Goal: Information Seeking & Learning: Learn about a topic

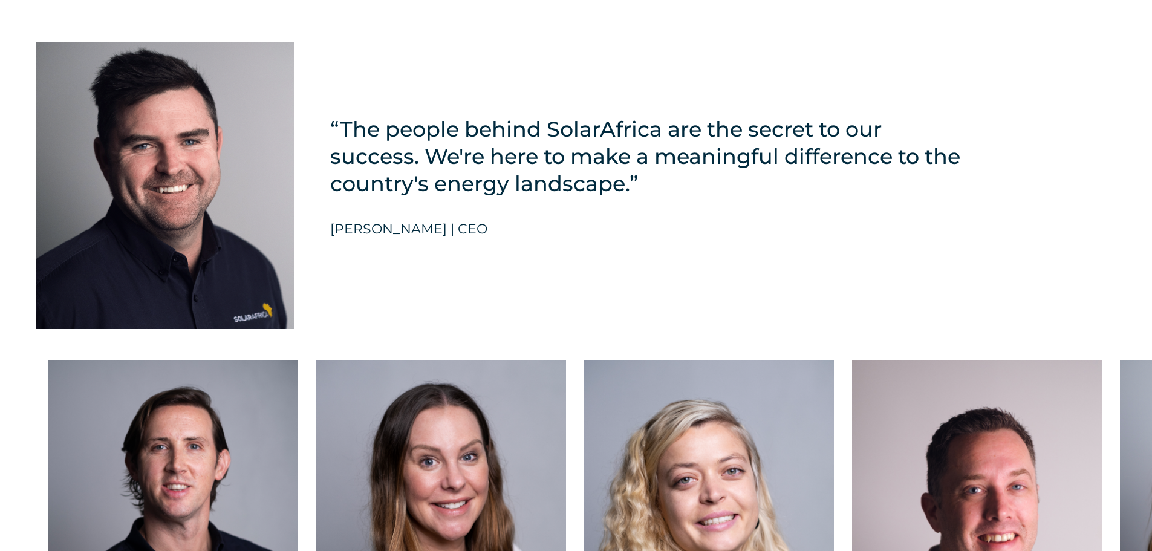
scroll to position [2904, 0]
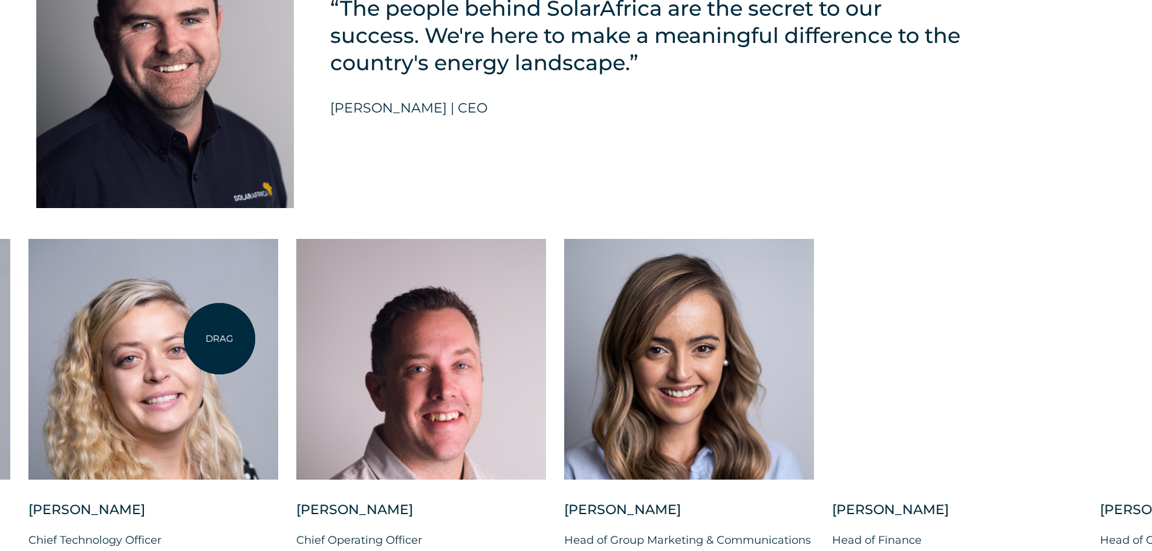
drag, startPoint x: 775, startPoint y: 327, endPoint x: 220, endPoint y: 339, distance: 556.0
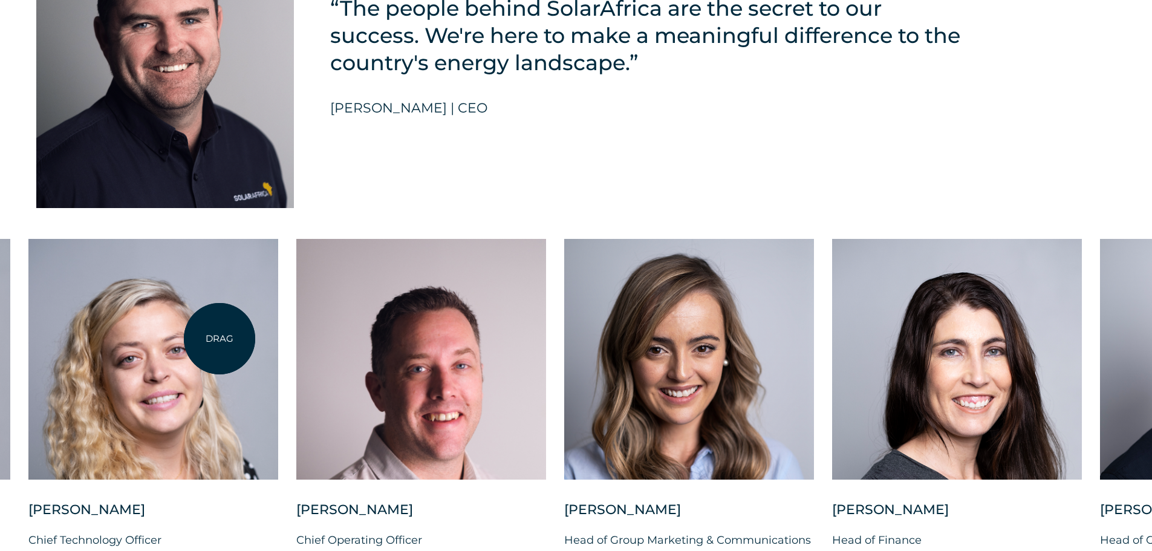
click at [220, 339] on div at bounding box center [153, 359] width 250 height 241
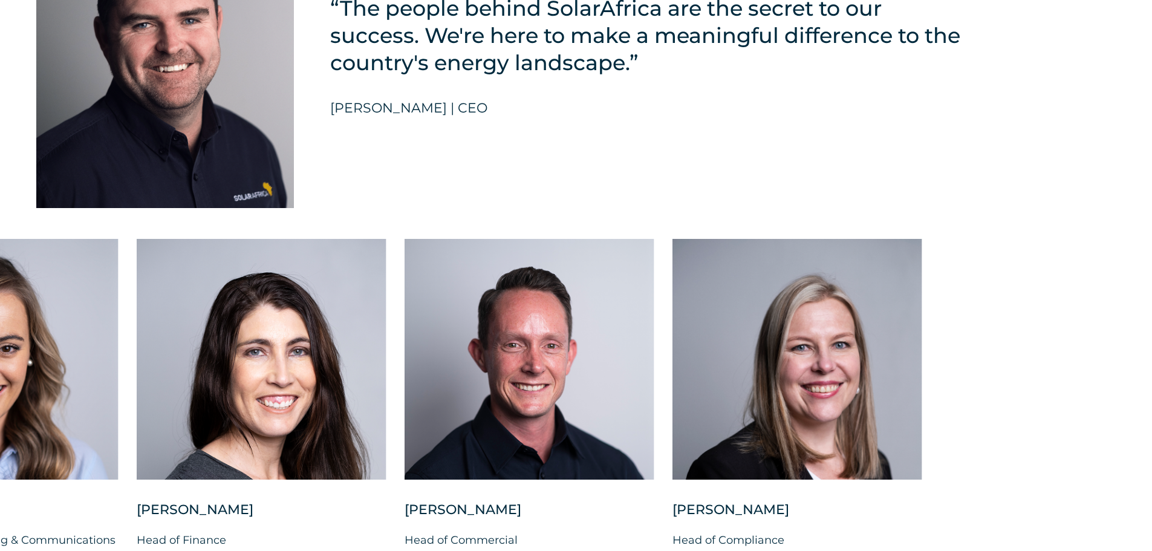
drag, startPoint x: 825, startPoint y: 330, endPoint x: -74, endPoint y: 272, distance: 901.3
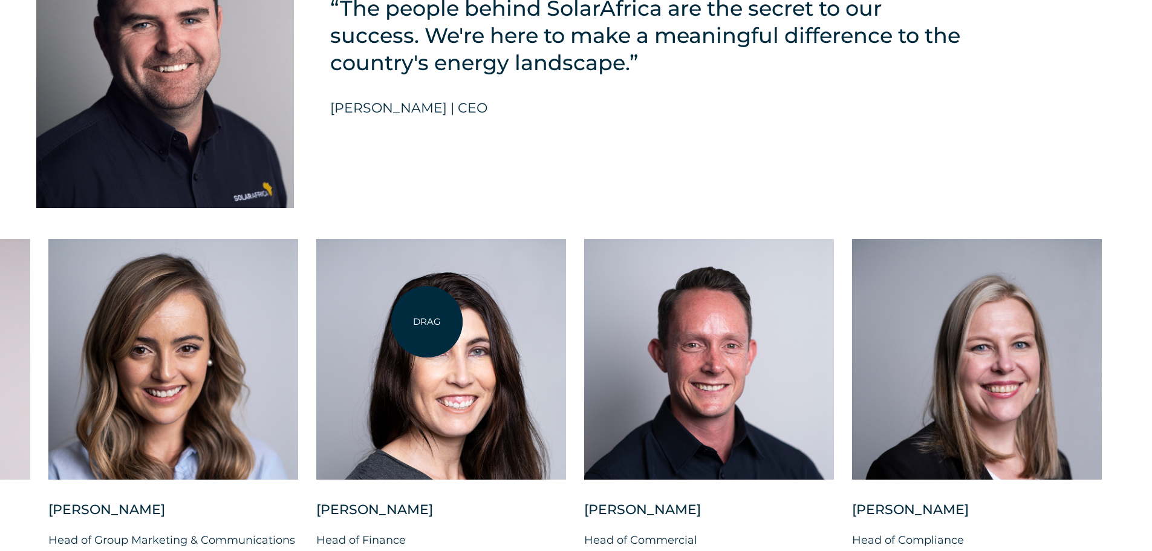
click at [427, 322] on div at bounding box center [441, 359] width 250 height 241
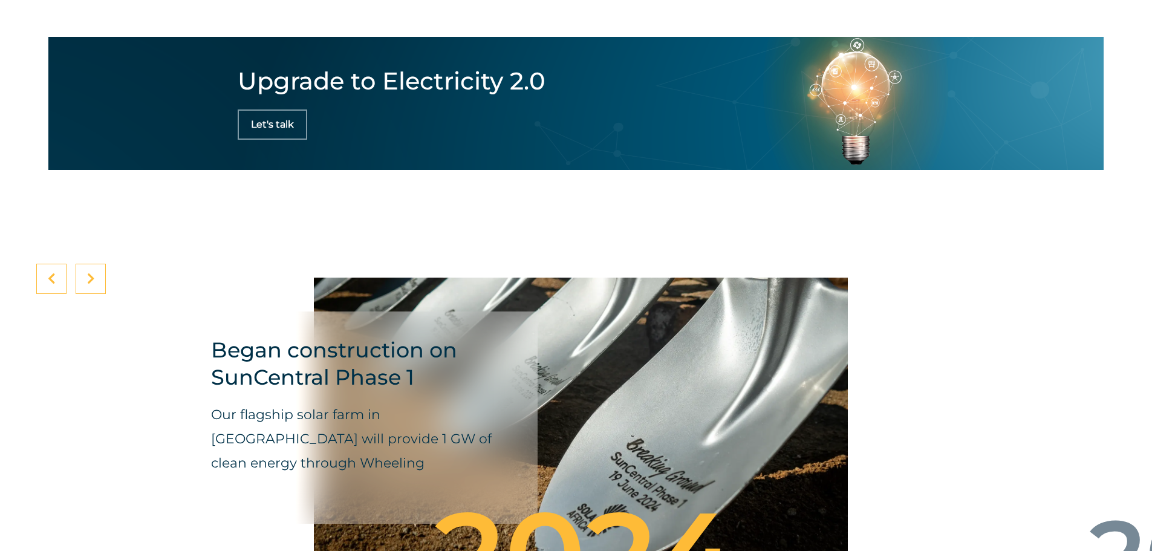
scroll to position [4053, 0]
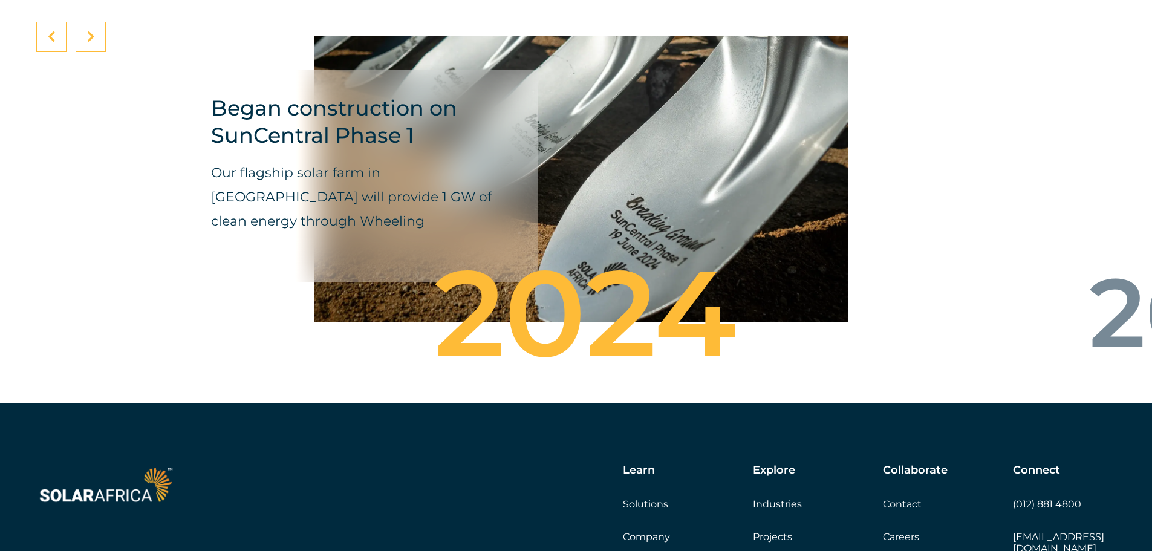
click at [80, 22] on div at bounding box center [91, 37] width 30 height 30
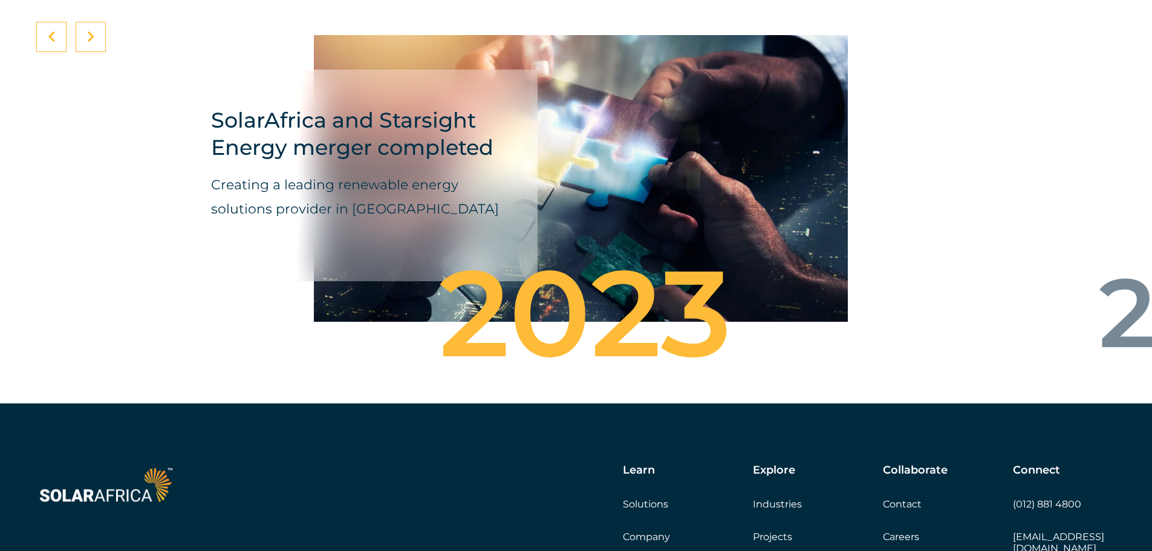
click at [80, 22] on div at bounding box center [91, 37] width 30 height 30
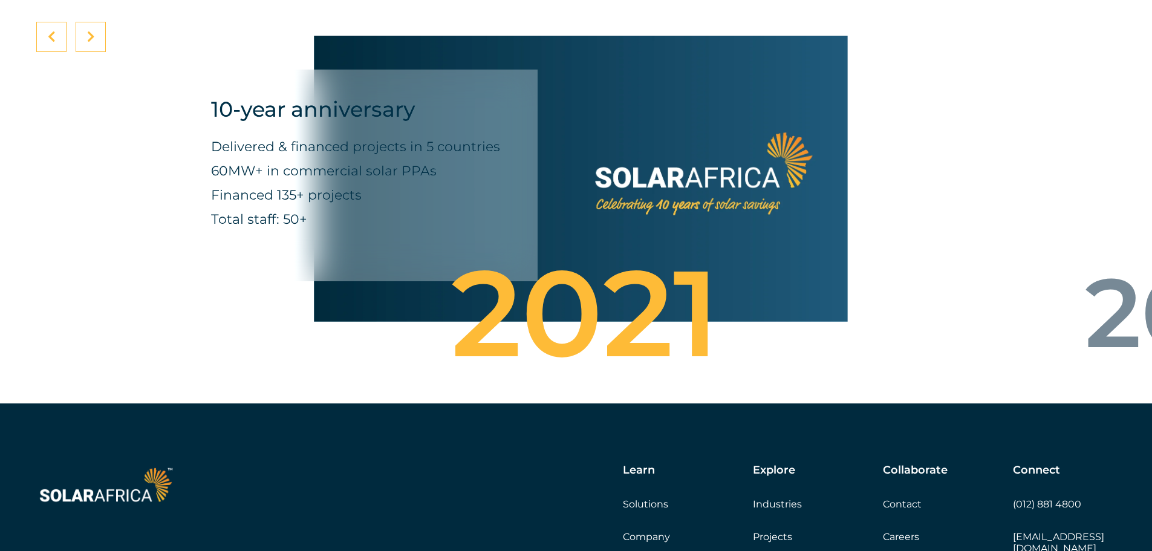
click at [80, 22] on div at bounding box center [91, 37] width 30 height 30
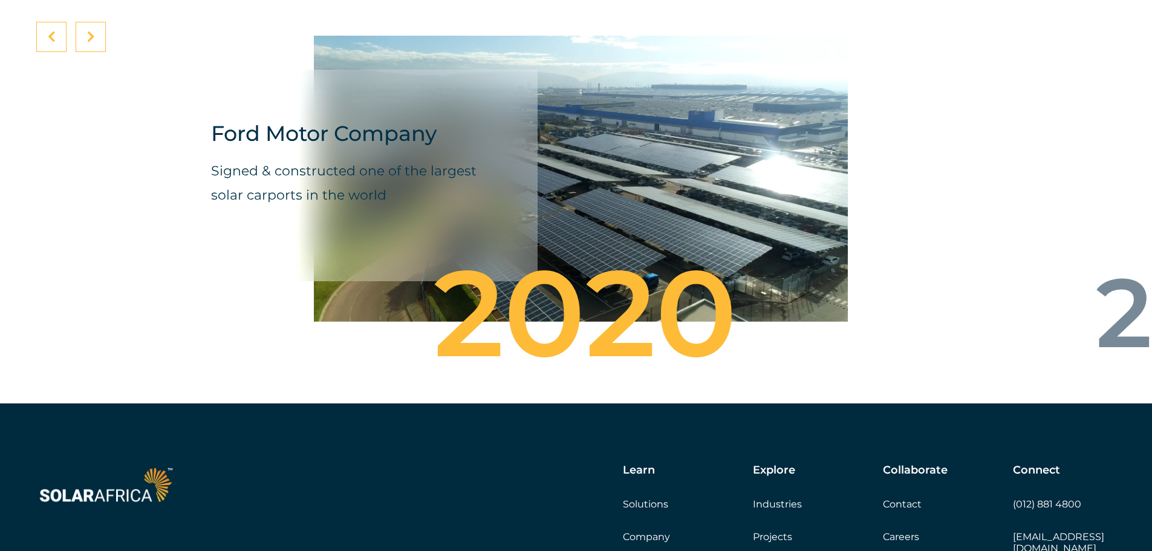
click at [80, 22] on div at bounding box center [91, 37] width 30 height 30
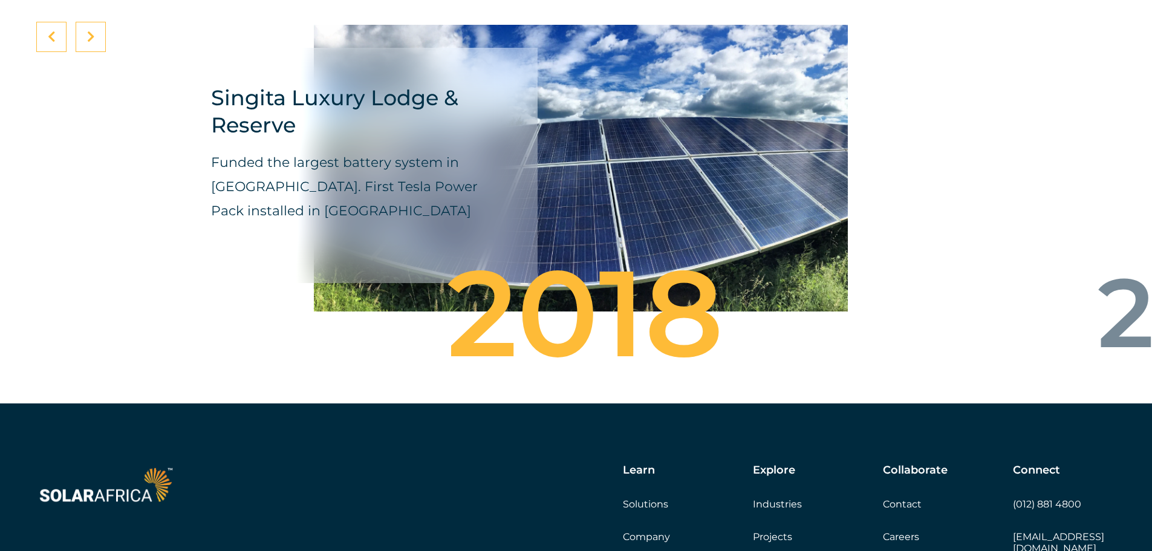
click at [80, 22] on div at bounding box center [91, 37] width 30 height 30
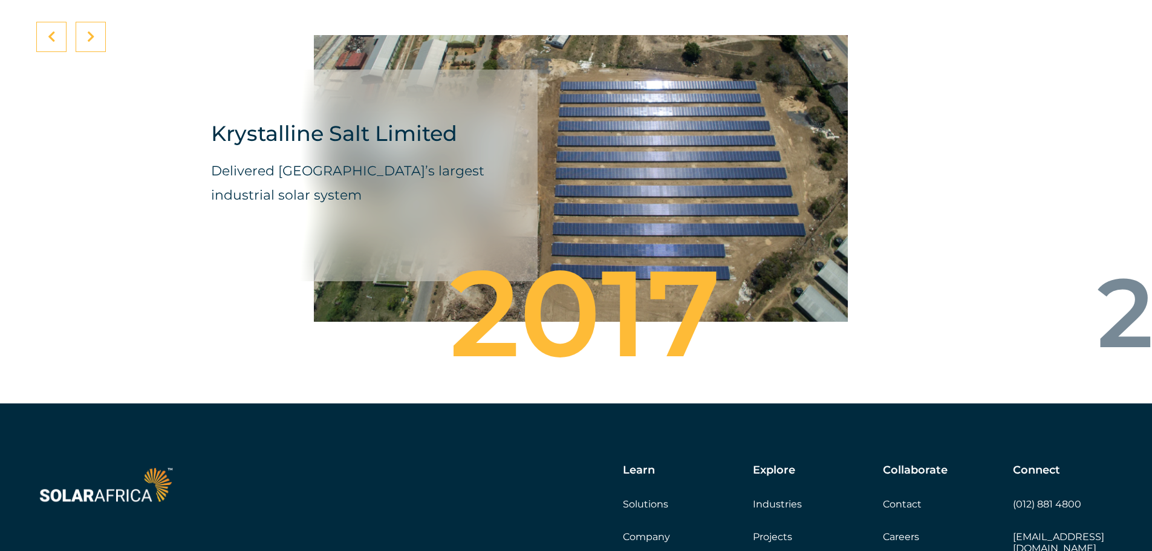
click at [80, 22] on div at bounding box center [91, 37] width 30 height 30
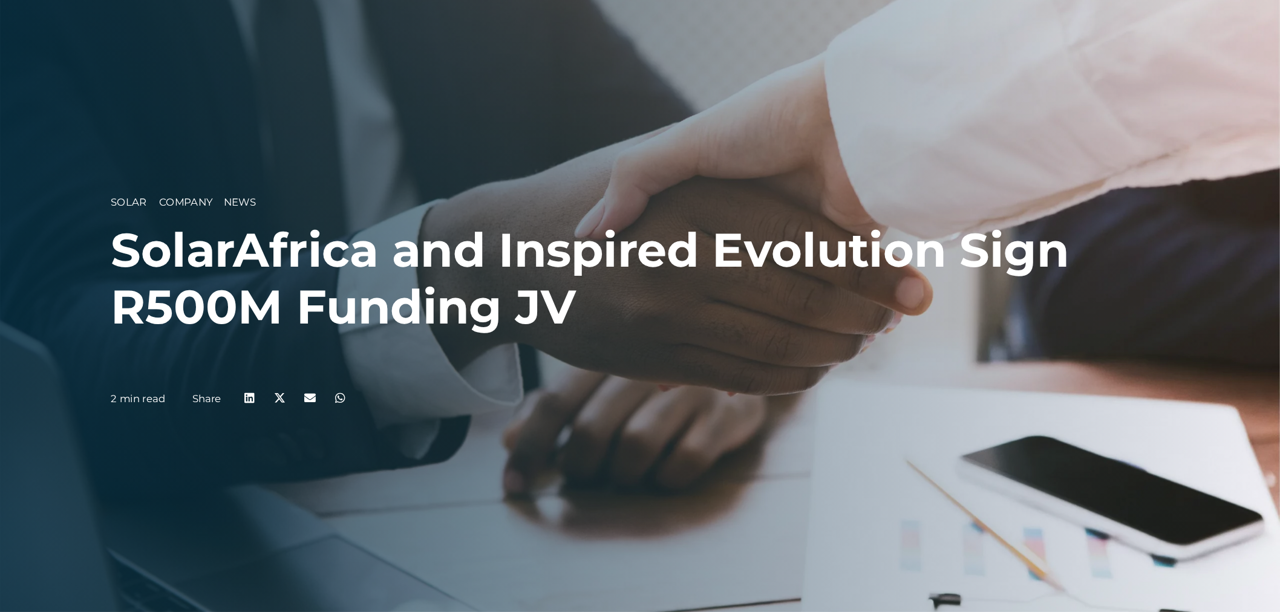
scroll to position [544, 0]
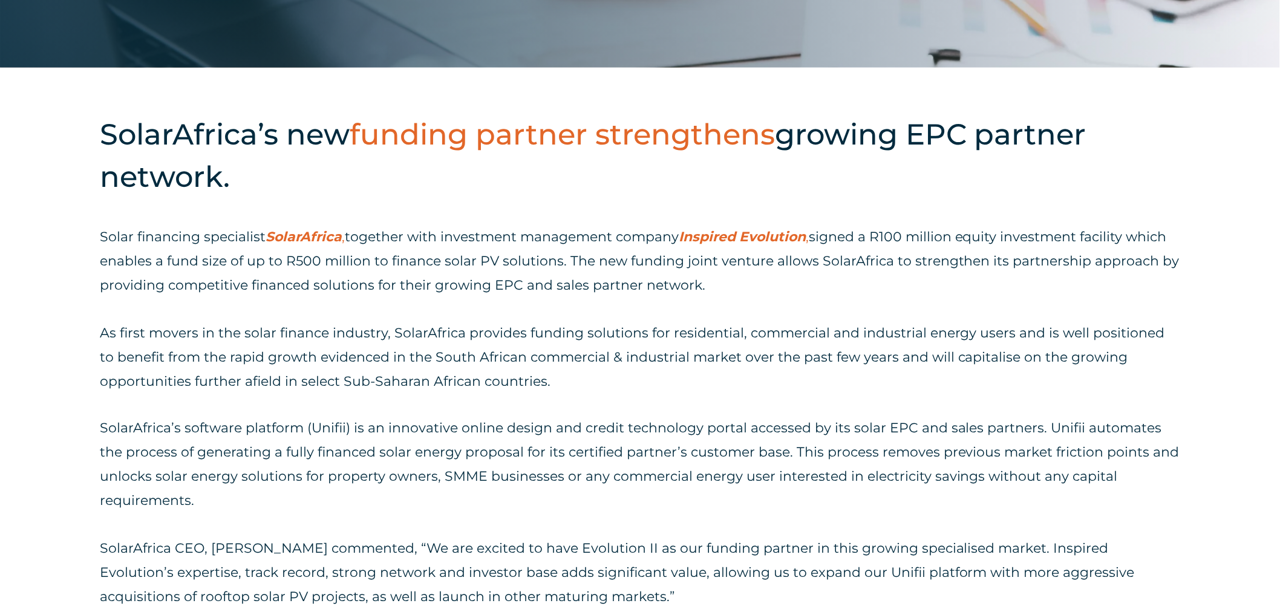
drag, startPoint x: 1149, startPoint y: 0, endPoint x: 742, endPoint y: 295, distance: 502.5
click at [742, 295] on p "Solar financing specialist SolarAfrica , together with investment management co…" at bounding box center [640, 261] width 1080 height 73
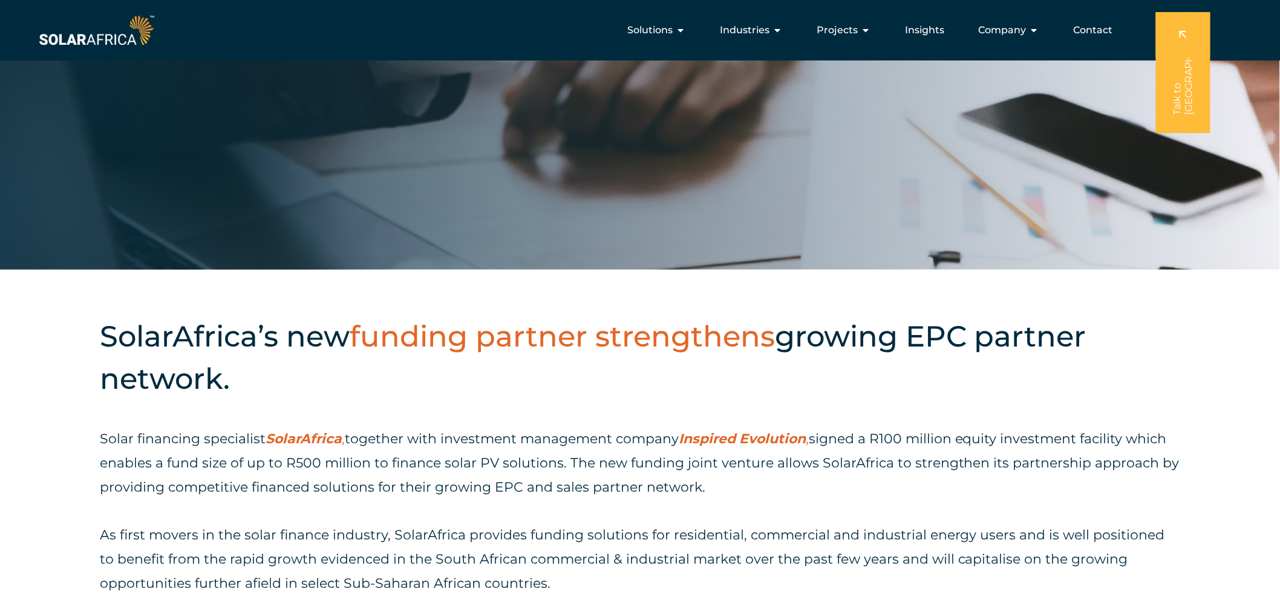
scroll to position [0, 0]
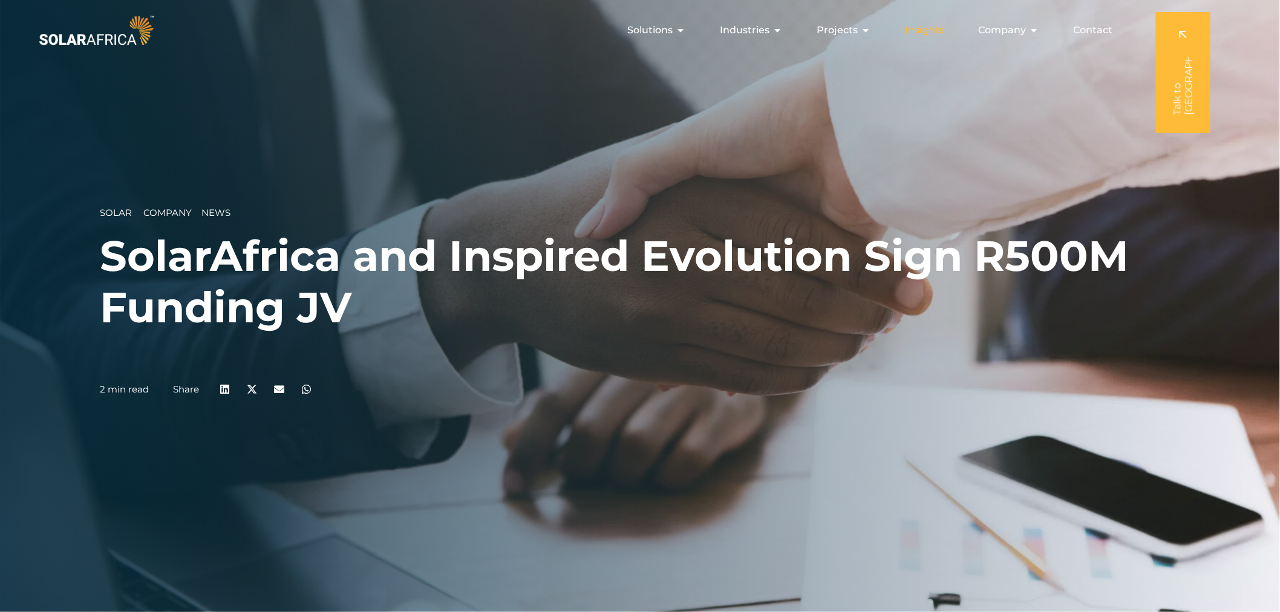
click at [942, 21] on div "Insights" at bounding box center [924, 30] width 59 height 24
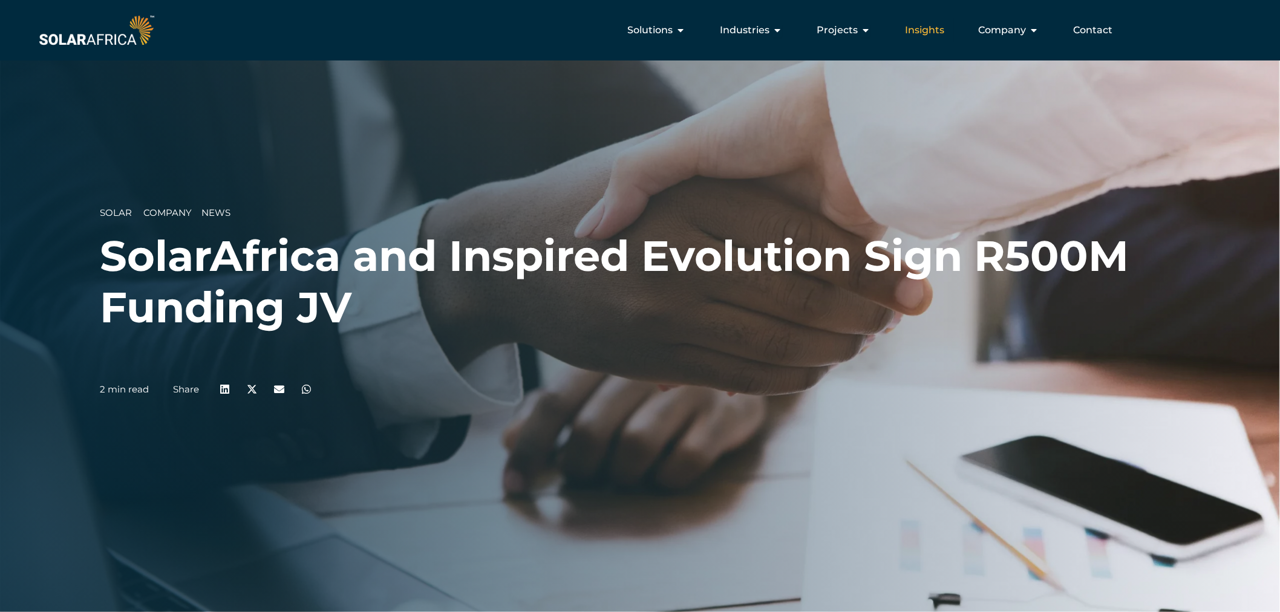
click at [935, 26] on span "Insights" at bounding box center [924, 30] width 39 height 15
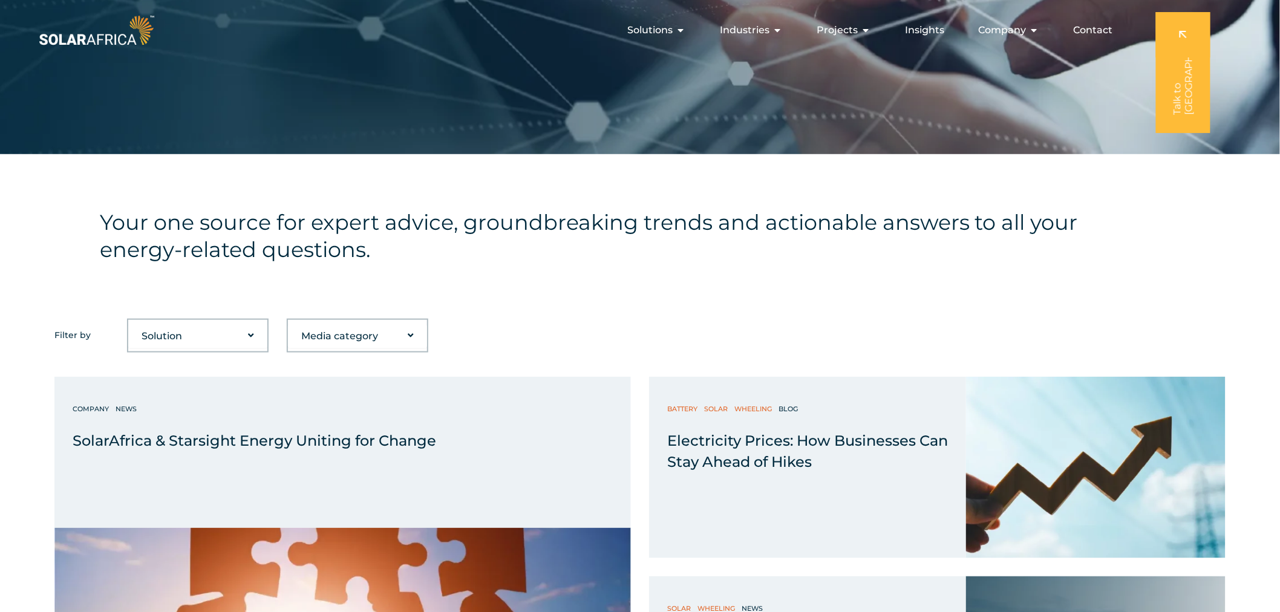
scroll to position [470, 0]
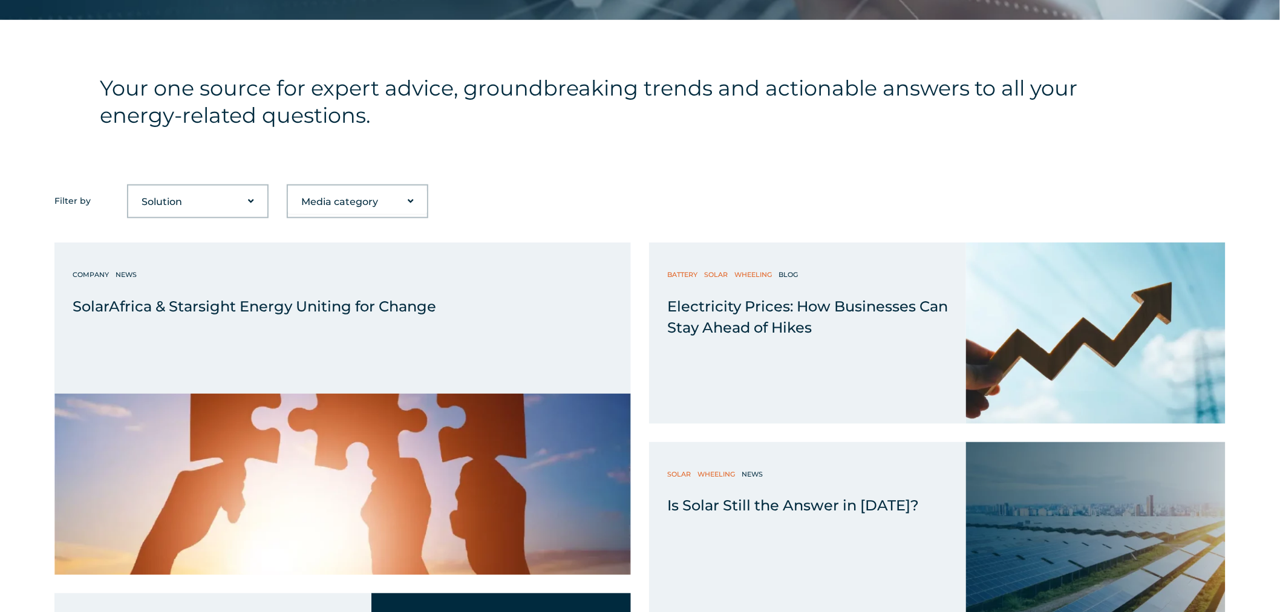
click at [189, 195] on select "Solution Battery Biogas Gas-to-power RECs Solar Trading Wheeling" at bounding box center [197, 202] width 139 height 24
click at [306, 206] on select "Media category Blog Company Guide News Podcast Video" at bounding box center [357, 202] width 139 height 24
click at [306, 204] on select "Media category Blog Company Guide News Podcast Video" at bounding box center [357, 202] width 139 height 24
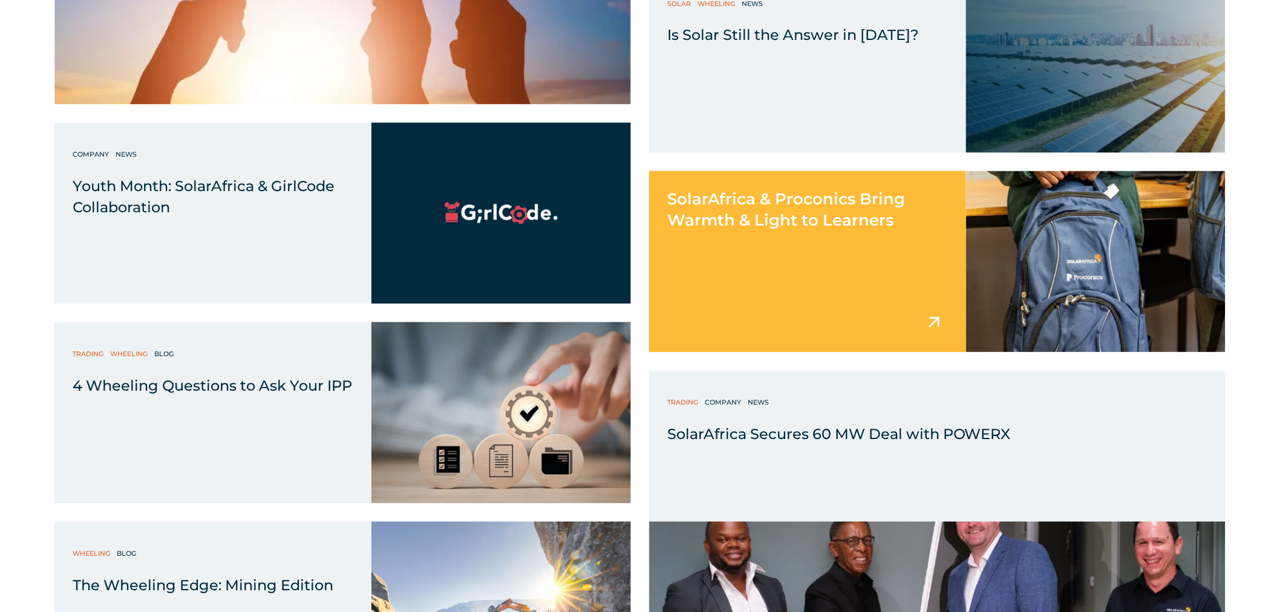
scroll to position [1210, 0]
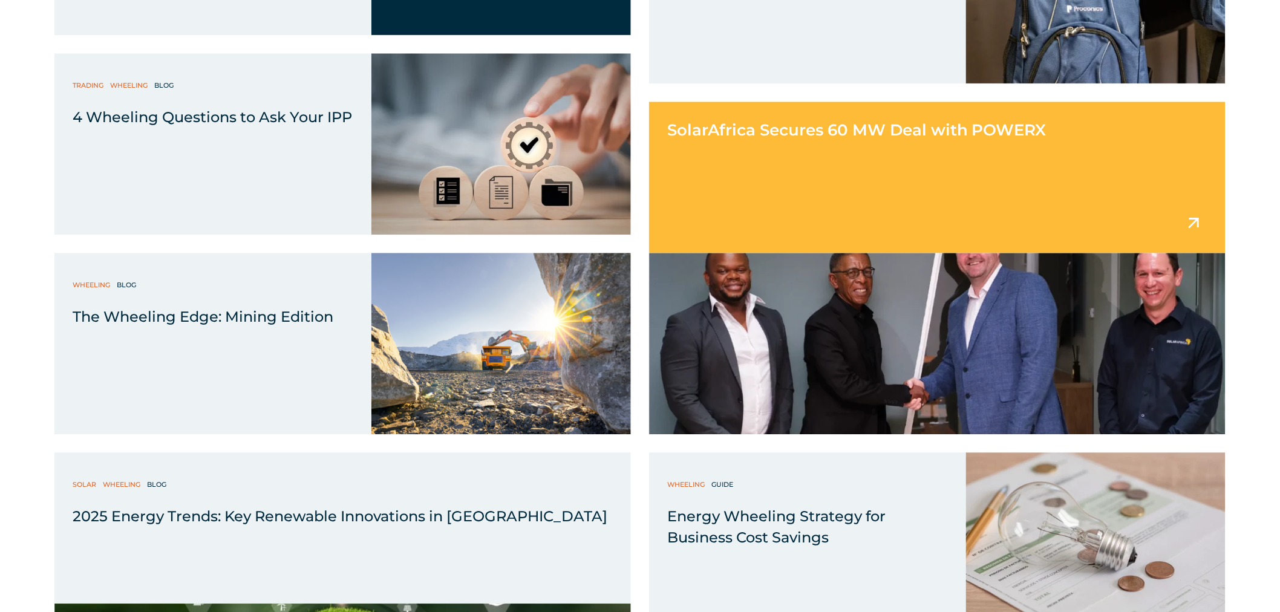
drag, startPoint x: 885, startPoint y: 120, endPoint x: 831, endPoint y: 137, distance: 57.0
click at [831, 137] on span "SolarAfrica Secures 60 MW Deal with POWERX" at bounding box center [856, 129] width 379 height 19
click at [831, 128] on span "SolarAfrica Secures 60 MW Deal with POWERX" at bounding box center [856, 129] width 379 height 19
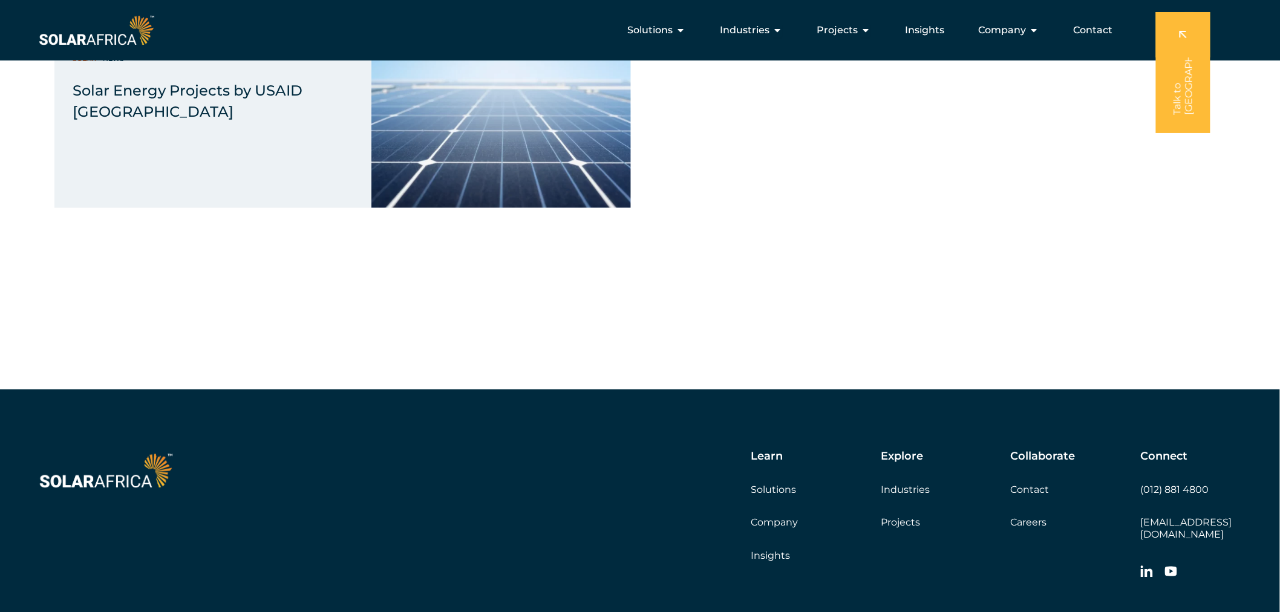
scroll to position [7866, 0]
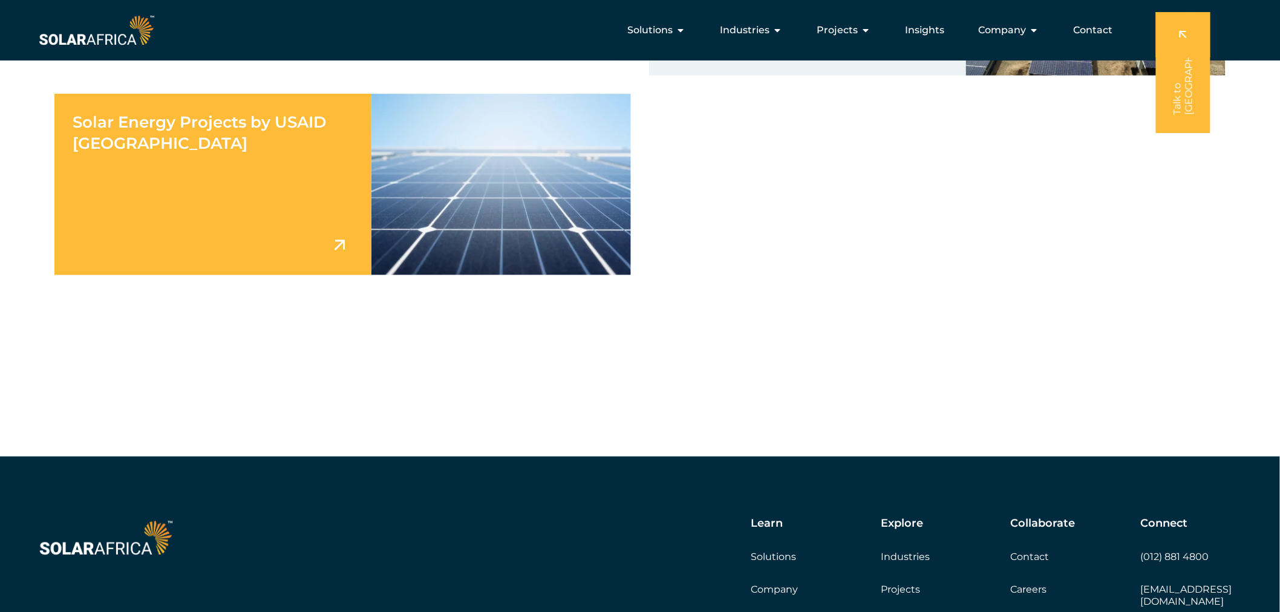
click at [215, 126] on span "Solar Energy Projects by USAID [GEOGRAPHIC_DATA]" at bounding box center [199, 133] width 253 height 41
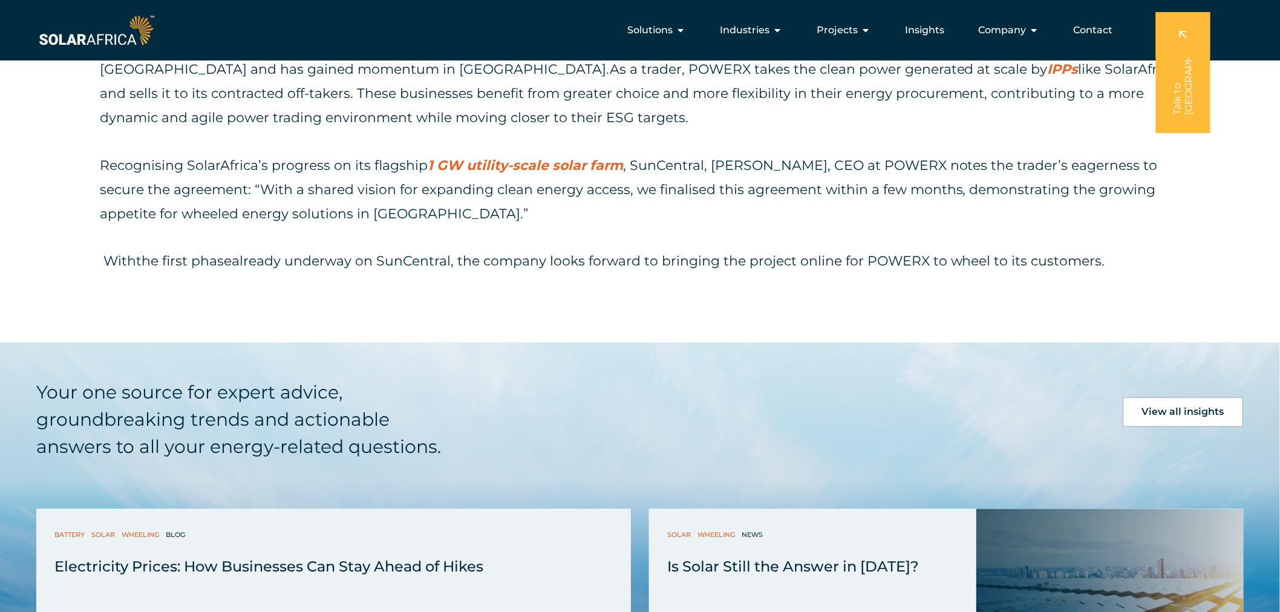
scroll to position [603, 0]
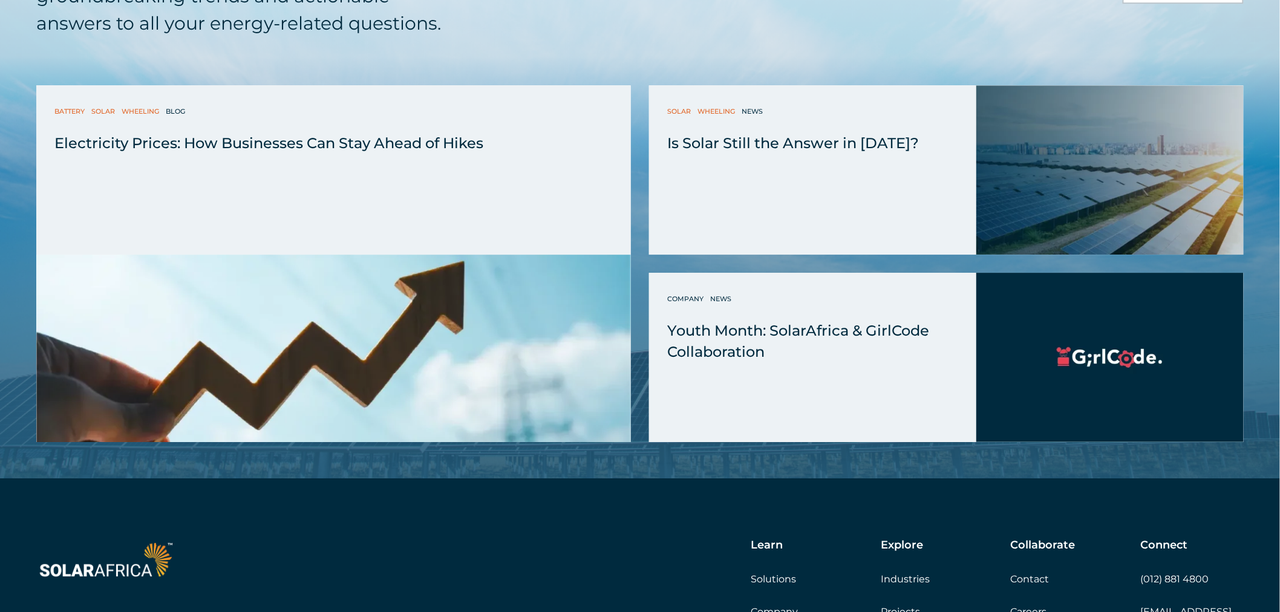
scroll to position [1702, 0]
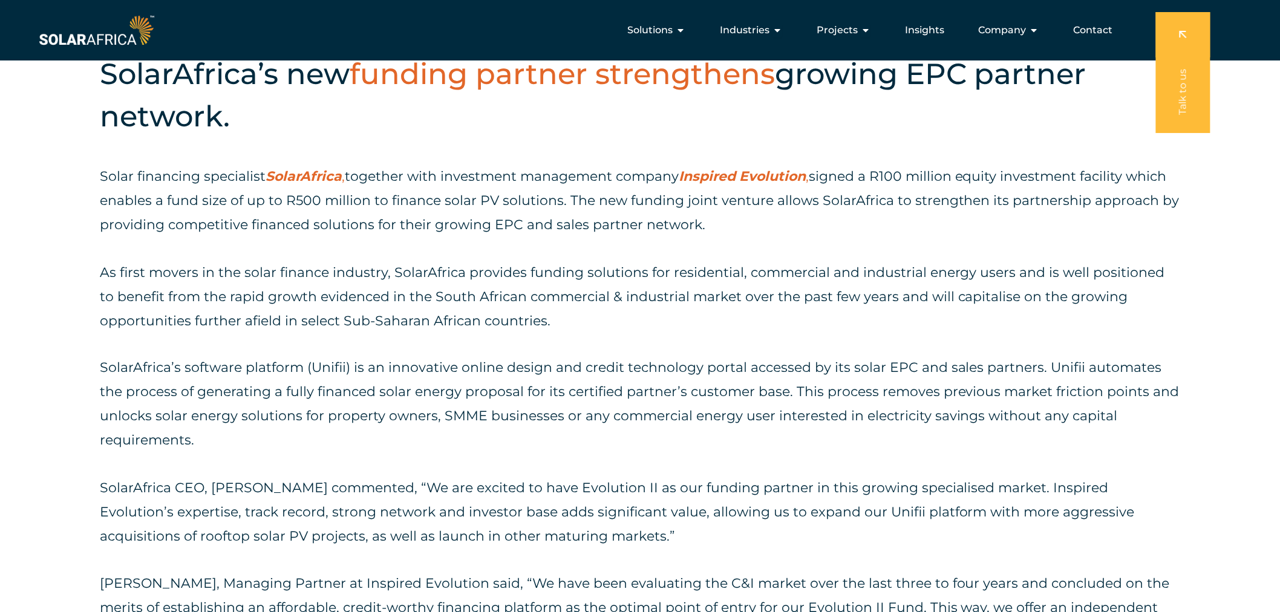
scroll to position [537, 0]
